Goal: Task Accomplishment & Management: Complete application form

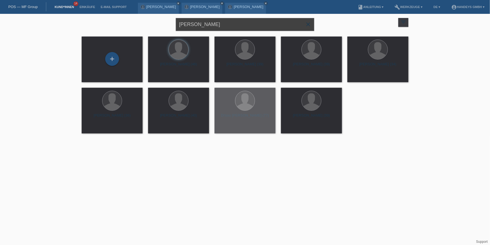
drag, startPoint x: 212, startPoint y: 28, endPoint x: 97, endPoint y: 14, distance: 116.5
click at [98, 14] on div "fely ahmed close filter_list view_module Alle Kund*innen anzeigen star Markiert…" at bounding box center [245, 24] width 332 height 20
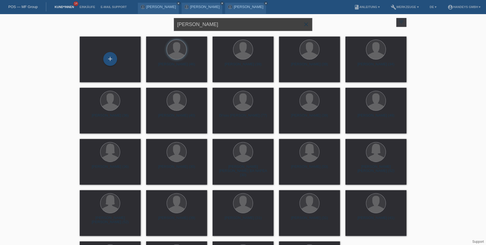
type input "james alirio"
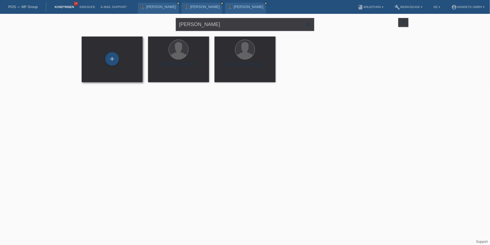
click at [119, 61] on div "+" at bounding box center [112, 59] width 52 height 15
click at [109, 59] on div "+" at bounding box center [112, 59] width 14 height 14
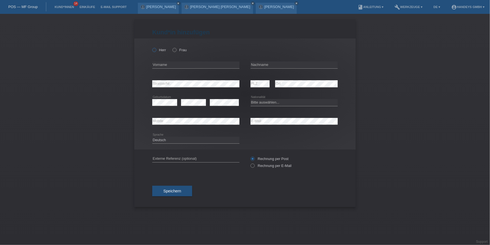
click at [161, 50] on label "Herr" at bounding box center [159, 50] width 14 height 4
click at [156, 50] on input "Herr" at bounding box center [154, 50] width 4 height 4
radio input "true"
click at [160, 59] on div "error Vorname" at bounding box center [195, 65] width 87 height 19
click at [161, 63] on input "text" at bounding box center [195, 64] width 87 height 7
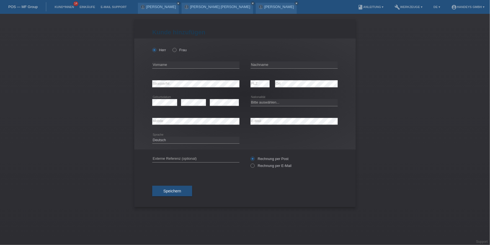
click at [178, 68] on icon at bounding box center [195, 68] width 87 height 0
click at [182, 66] on input "text" at bounding box center [195, 64] width 87 height 7
type input "[PERSON_NAME]"
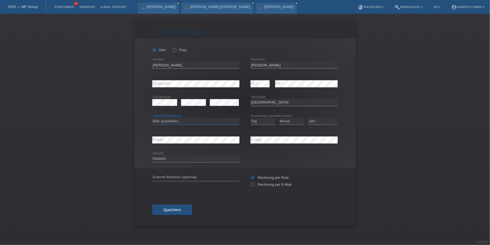
click at [169, 122] on select "Bitte auswählen... C B B - Flüchtlingsstatus Andere" at bounding box center [195, 121] width 87 height 7
click at [286, 103] on select "Bitte auswählen... [GEOGRAPHIC_DATA] [GEOGRAPHIC_DATA] [GEOGRAPHIC_DATA] [GEOGR…" at bounding box center [294, 102] width 87 height 7
click at [285, 105] on select "Bitte auswählen... [GEOGRAPHIC_DATA] [GEOGRAPHIC_DATA] [GEOGRAPHIC_DATA] [GEOGR…" at bounding box center [294, 102] width 87 height 7
select select "CO"
select select "B"
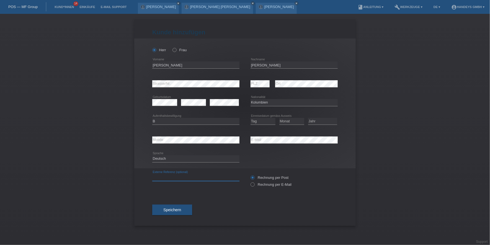
click at [168, 177] on input "text" at bounding box center [195, 177] width 87 height 7
type input "DERYA"
click at [182, 207] on button "Speichern" at bounding box center [172, 210] width 40 height 11
